Goal: Information Seeking & Learning: Learn about a topic

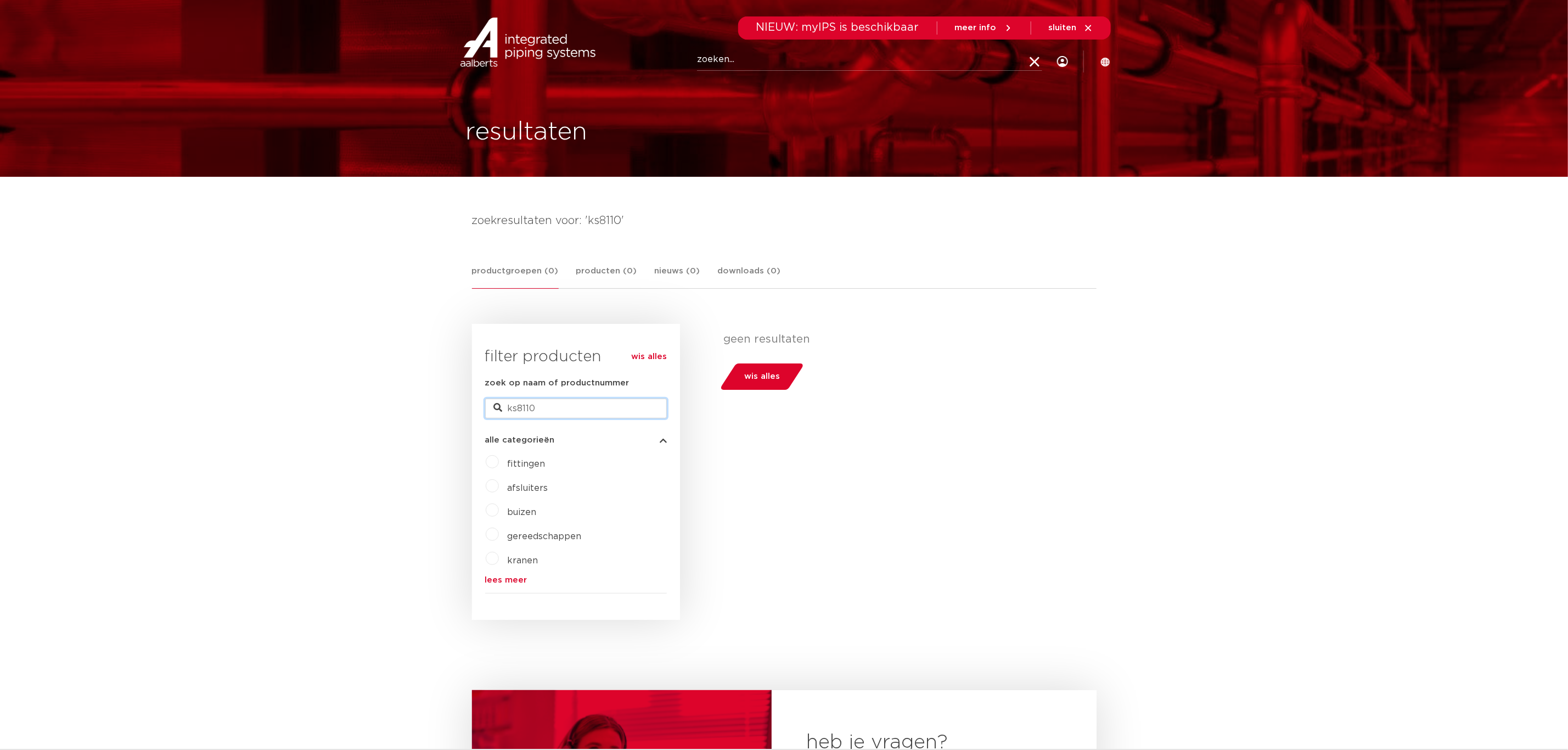
click at [514, 421] on form "zoek op naam of productnummer ks8110 alle categorieën fittingen afsluiters buiz…" at bounding box center [577, 485] width 182 height 217
type input "k2545"
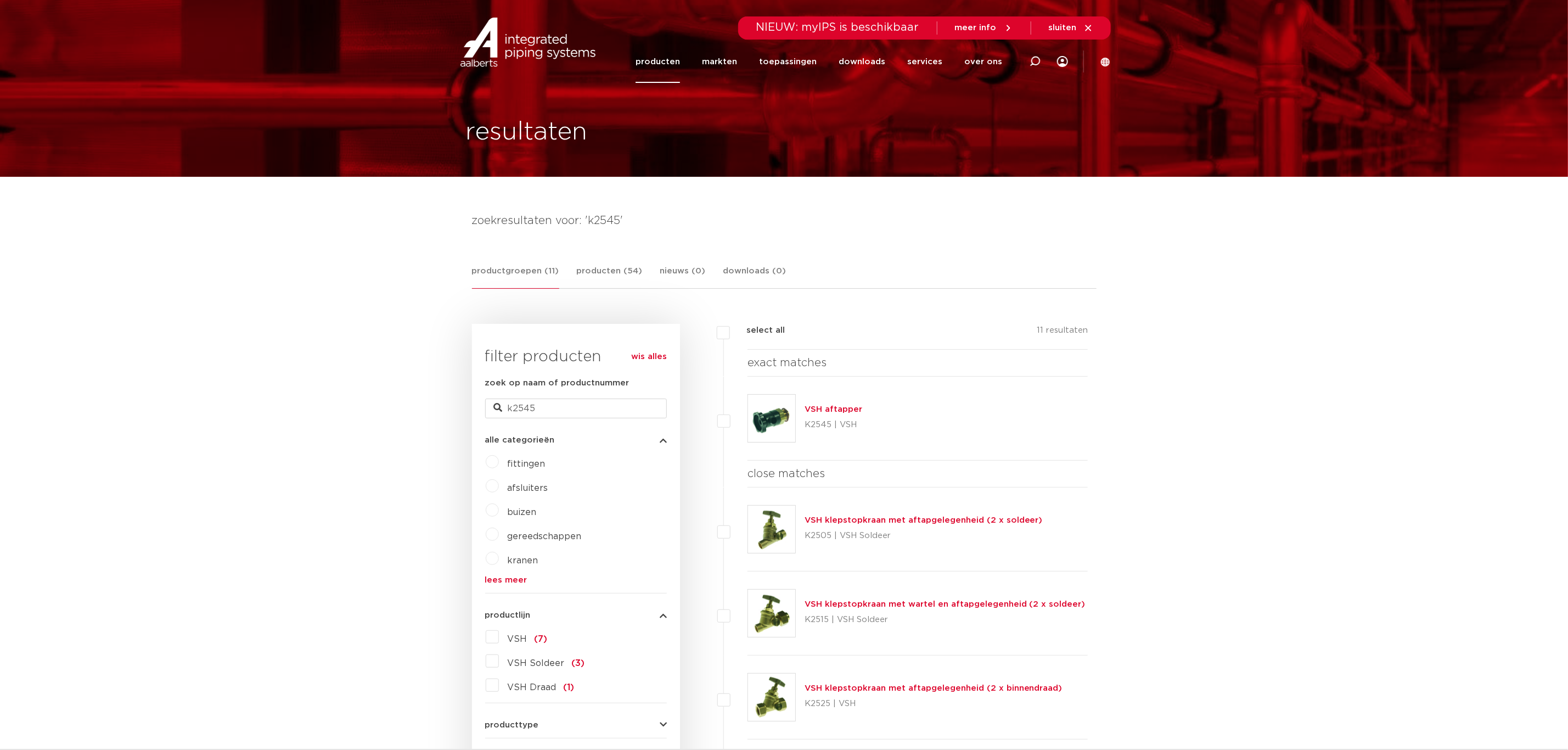
click at [841, 413] on link "VSH aftapper" at bounding box center [834, 409] width 58 height 9
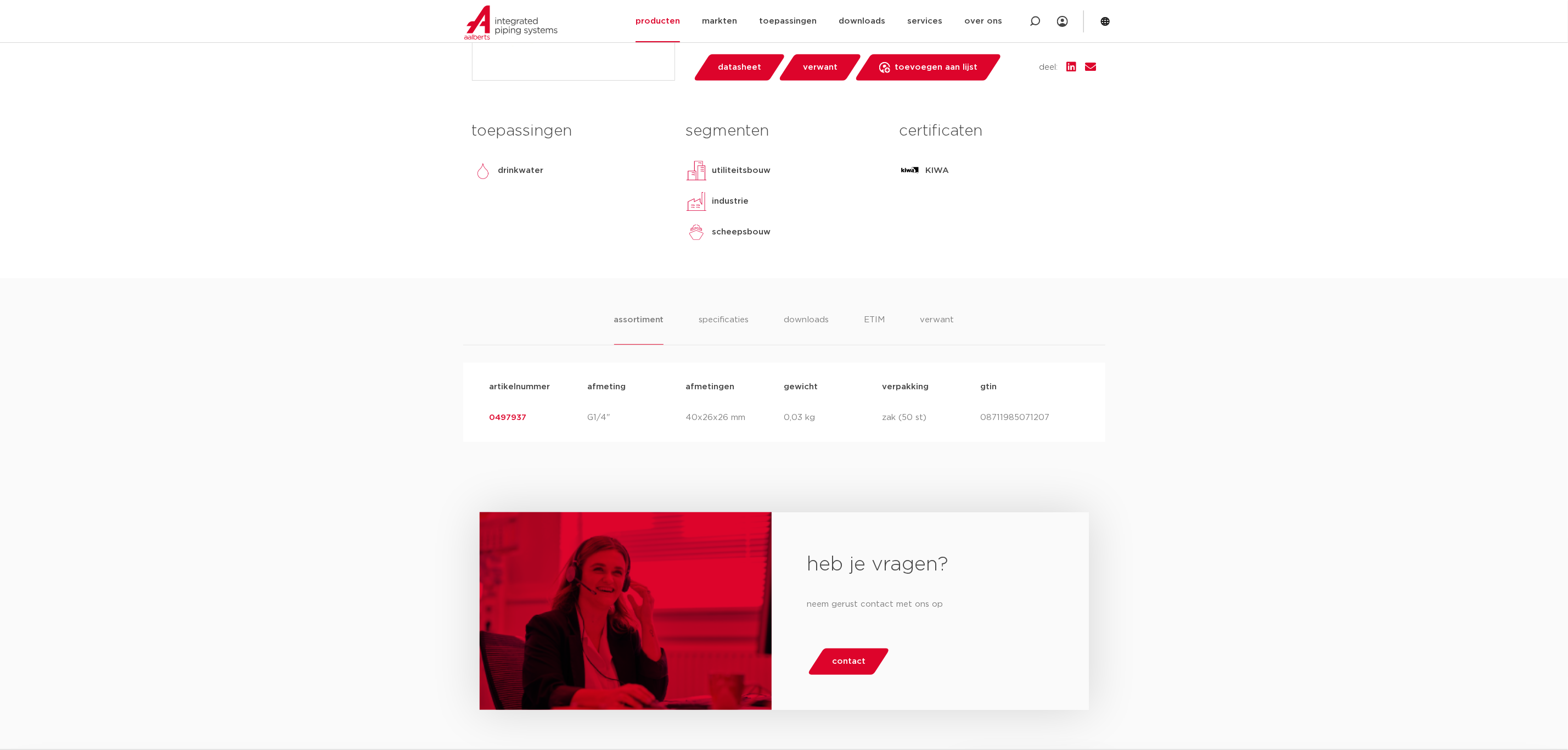
scroll to position [495, 0]
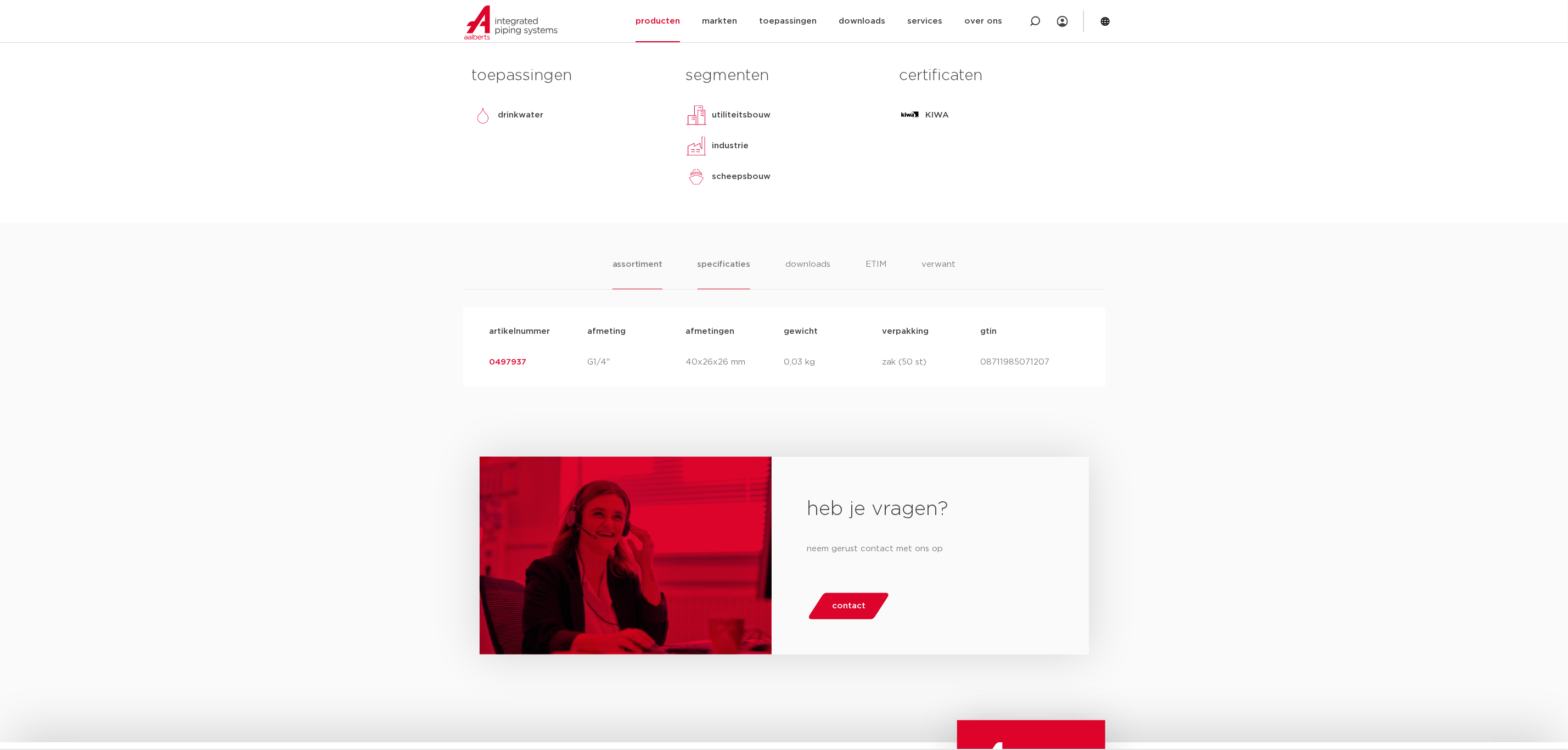
click at [727, 267] on li "specificaties" at bounding box center [724, 274] width 52 height 31
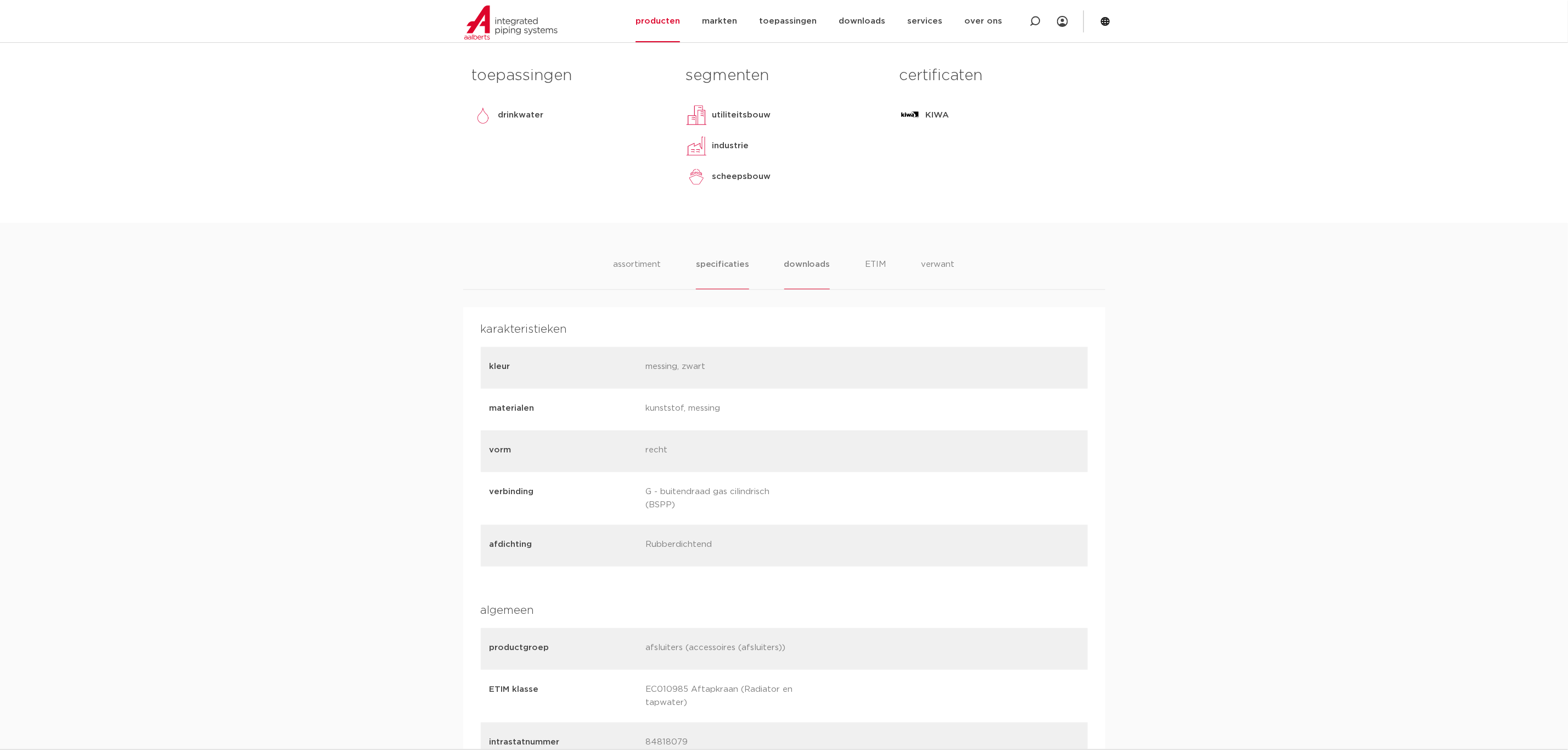
click at [807, 274] on li "downloads" at bounding box center [807, 274] width 45 height 31
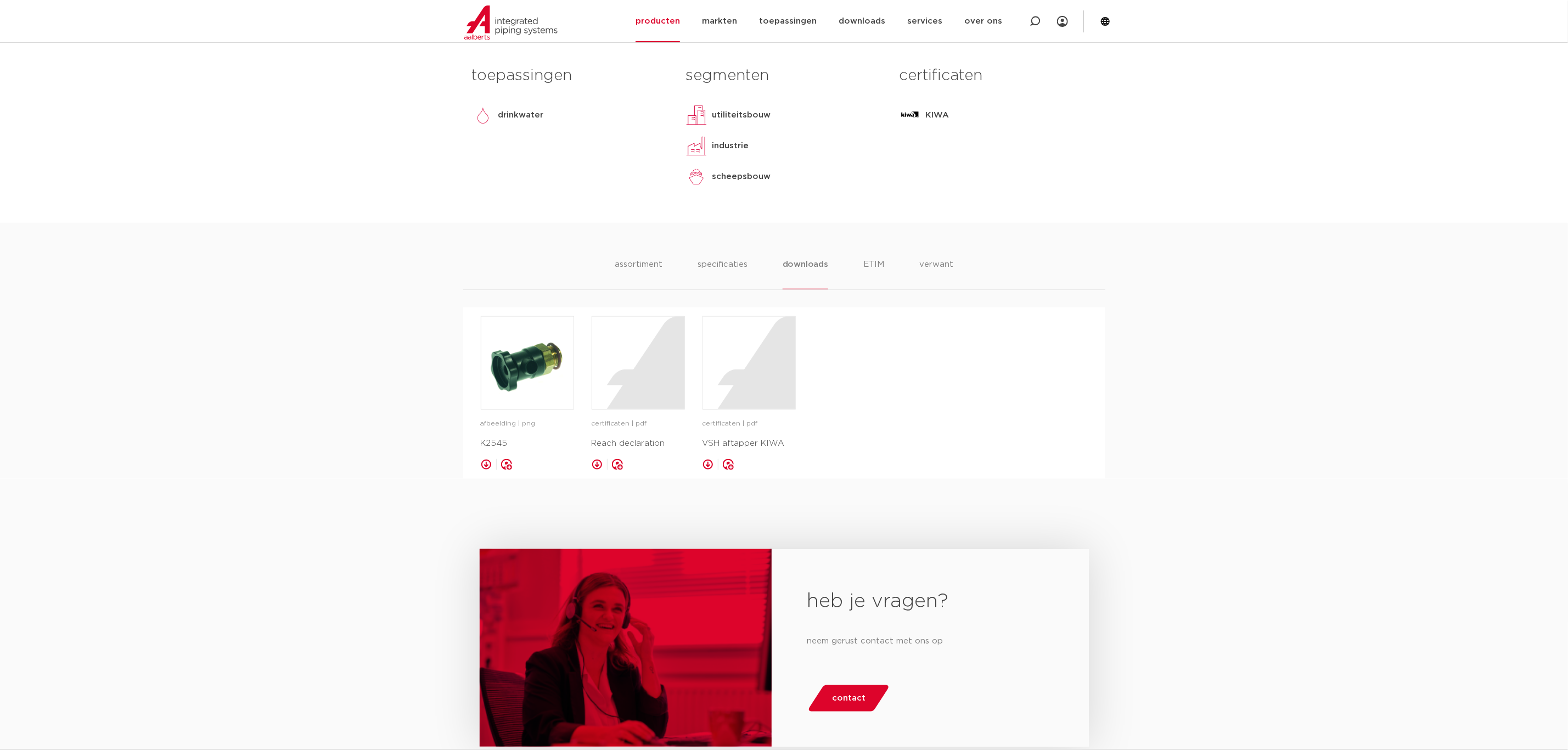
click at [861, 267] on ul "assortiment specificaties downloads ETIM verwant" at bounding box center [784, 274] width 339 height 31
click at [878, 267] on li "ETIM" at bounding box center [873, 274] width 19 height 31
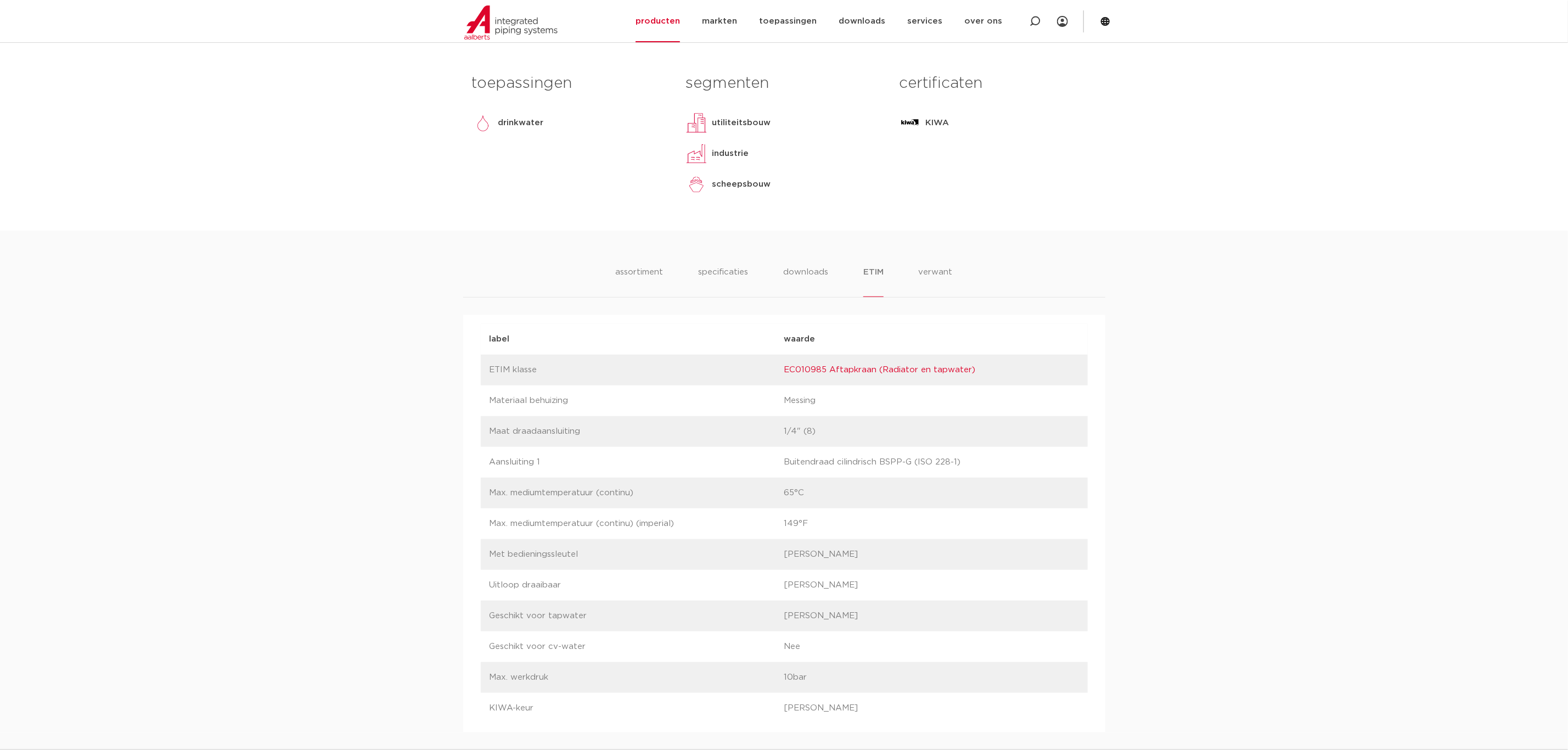
scroll to position [473, 0]
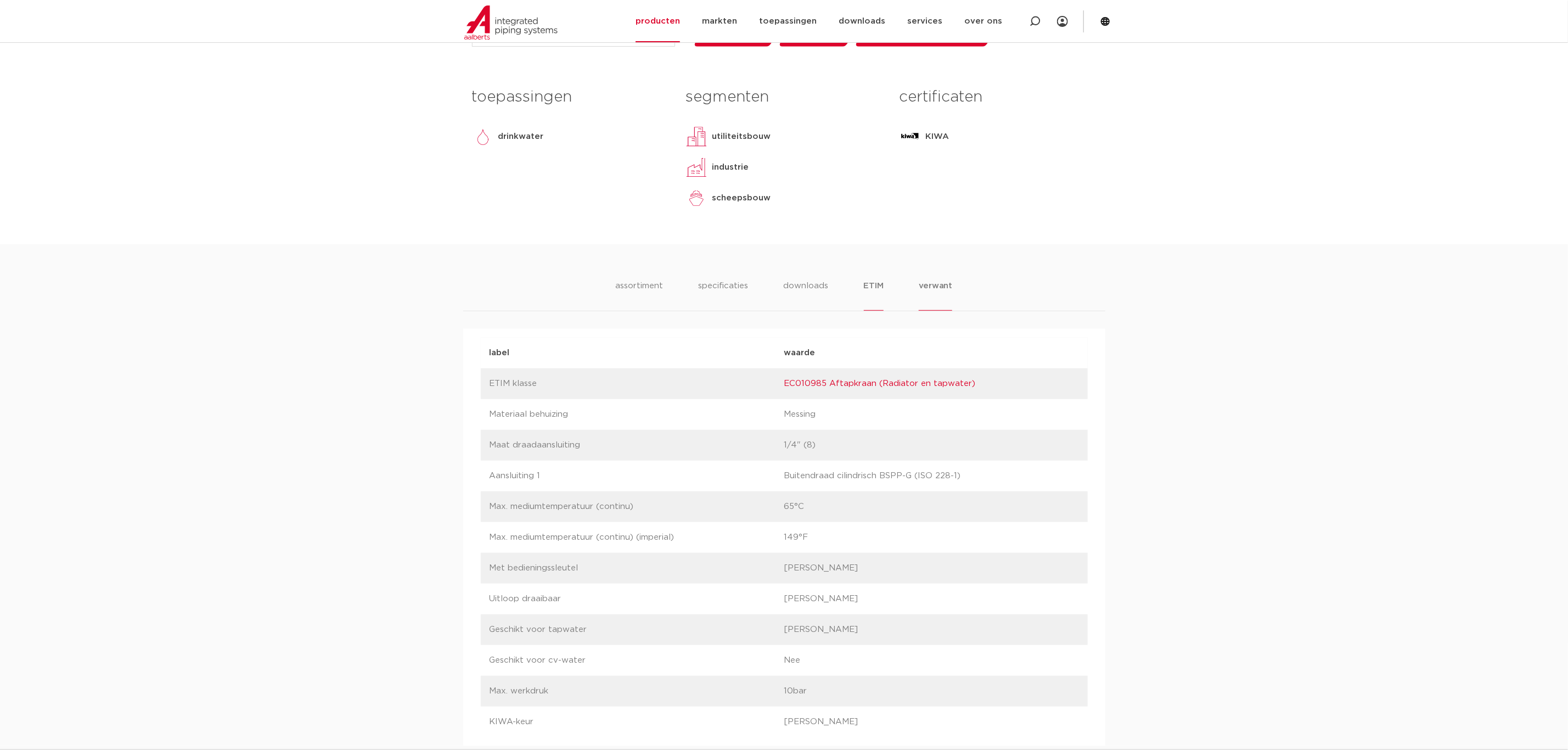
click at [935, 288] on li "verwant" at bounding box center [935, 295] width 34 height 31
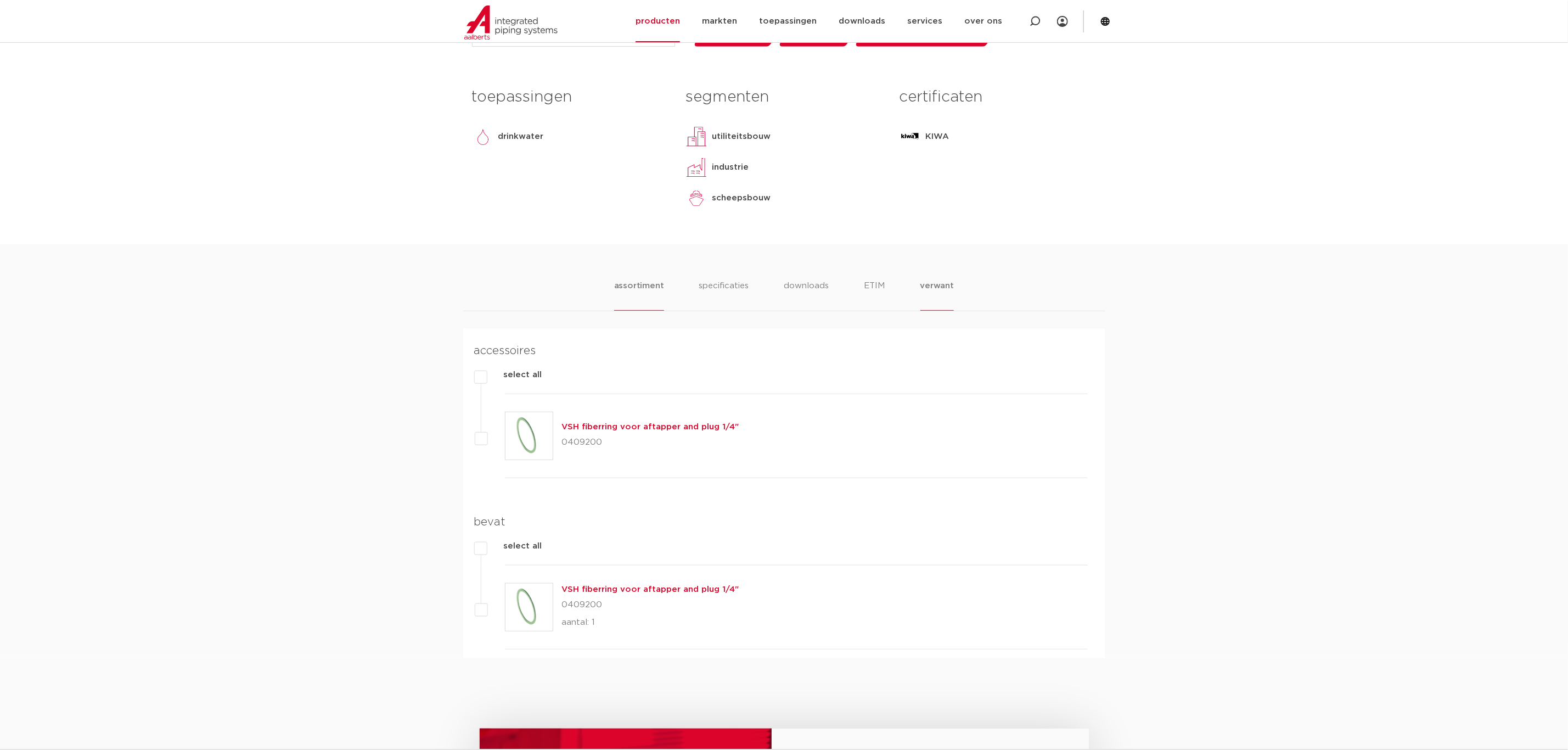
click at [635, 288] on li "assortiment" at bounding box center [639, 295] width 50 height 31
